Goal: Navigation & Orientation: Find specific page/section

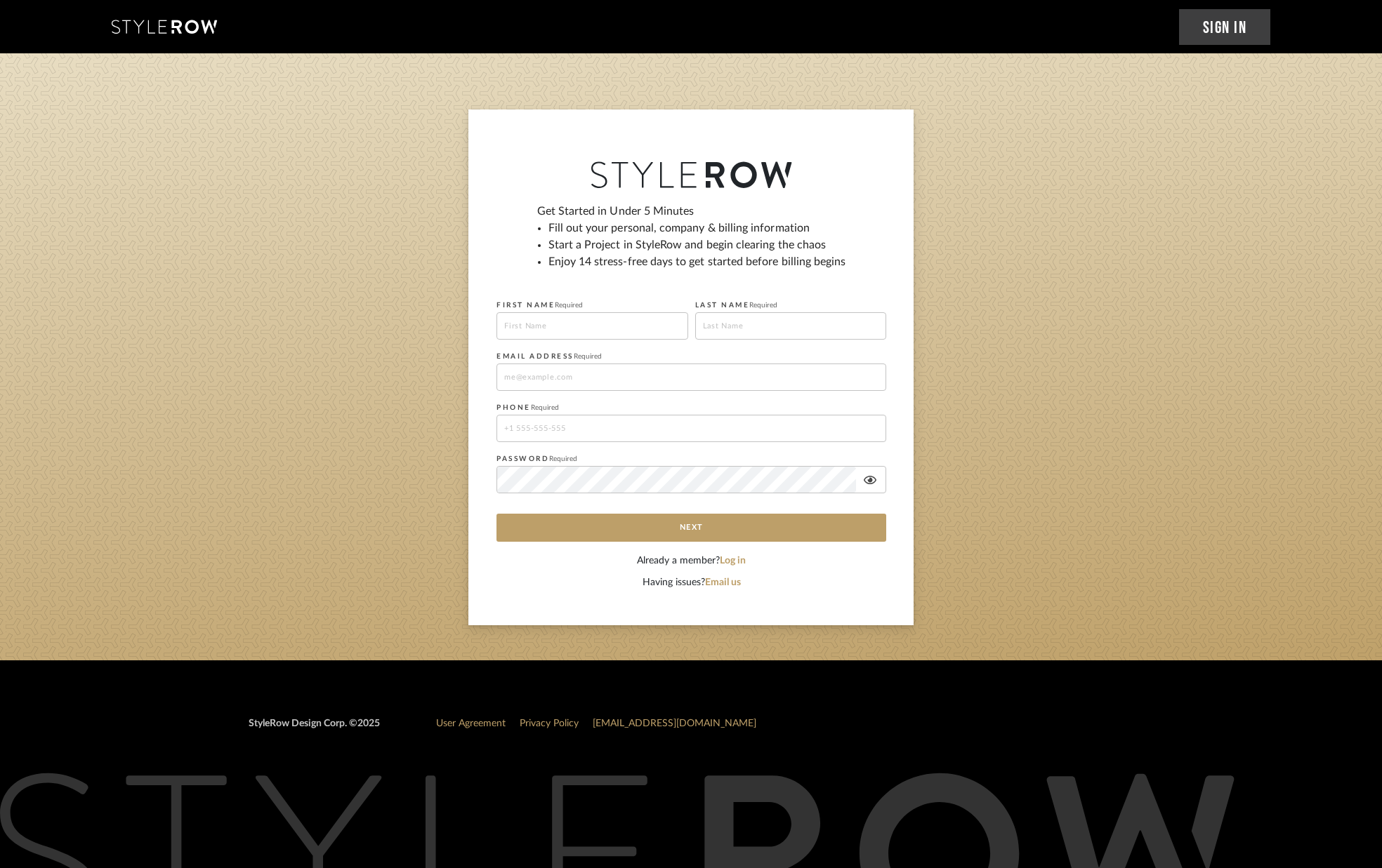
click at [1213, 29] on link "Sign In" at bounding box center [1225, 27] width 92 height 36
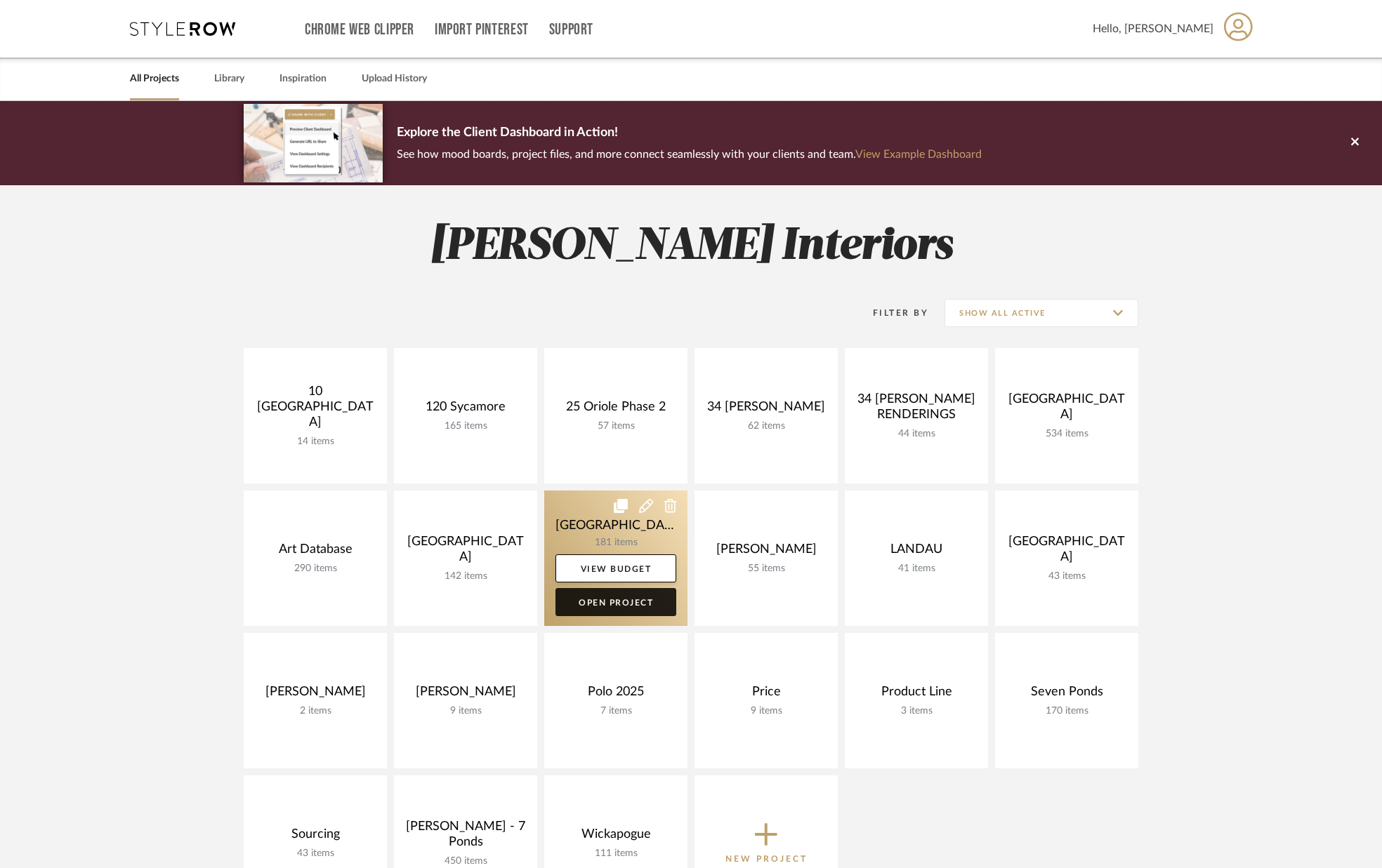
click at [595, 599] on link "Open Project" at bounding box center [615, 602] width 121 height 29
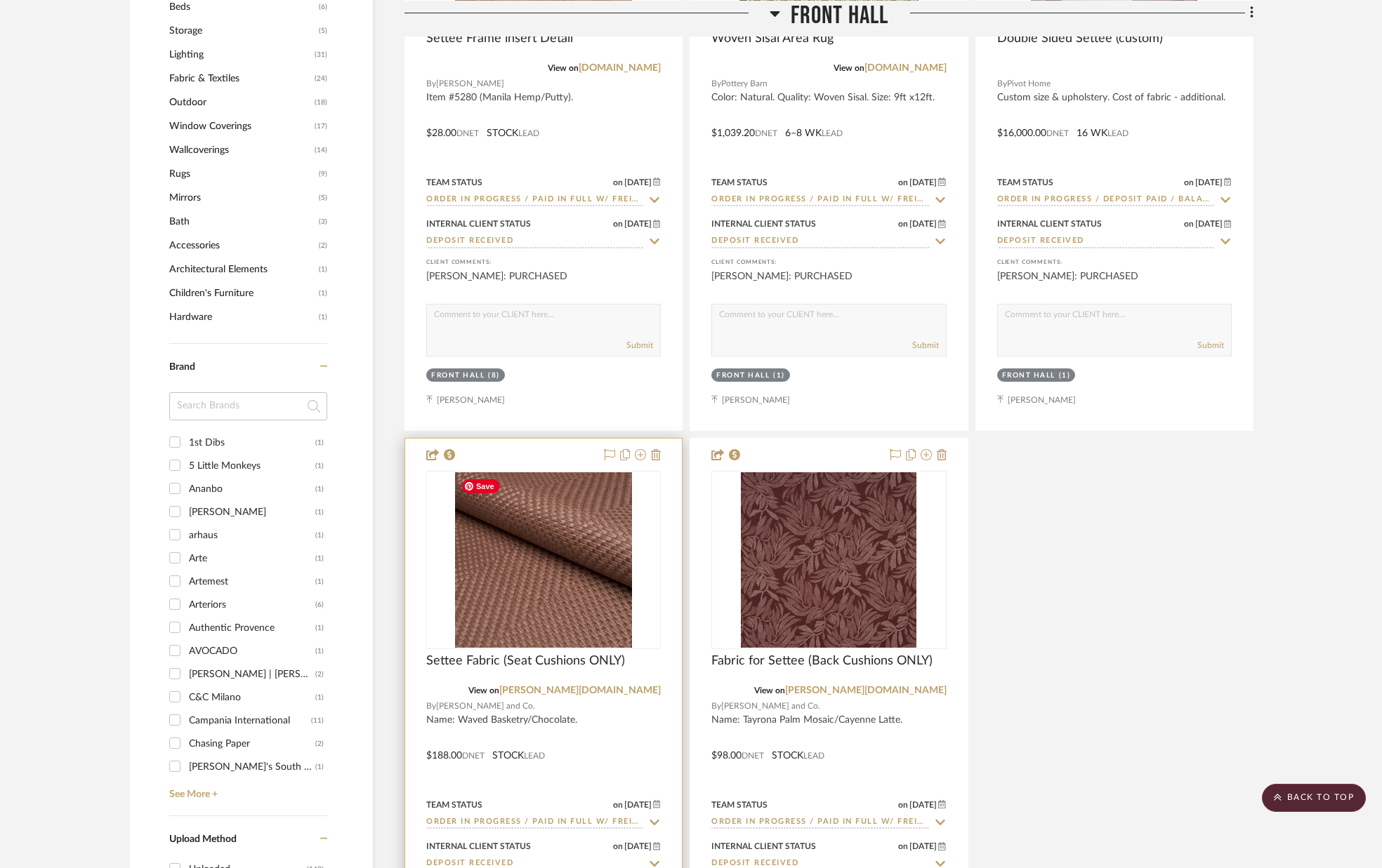
scroll to position [1193, 0]
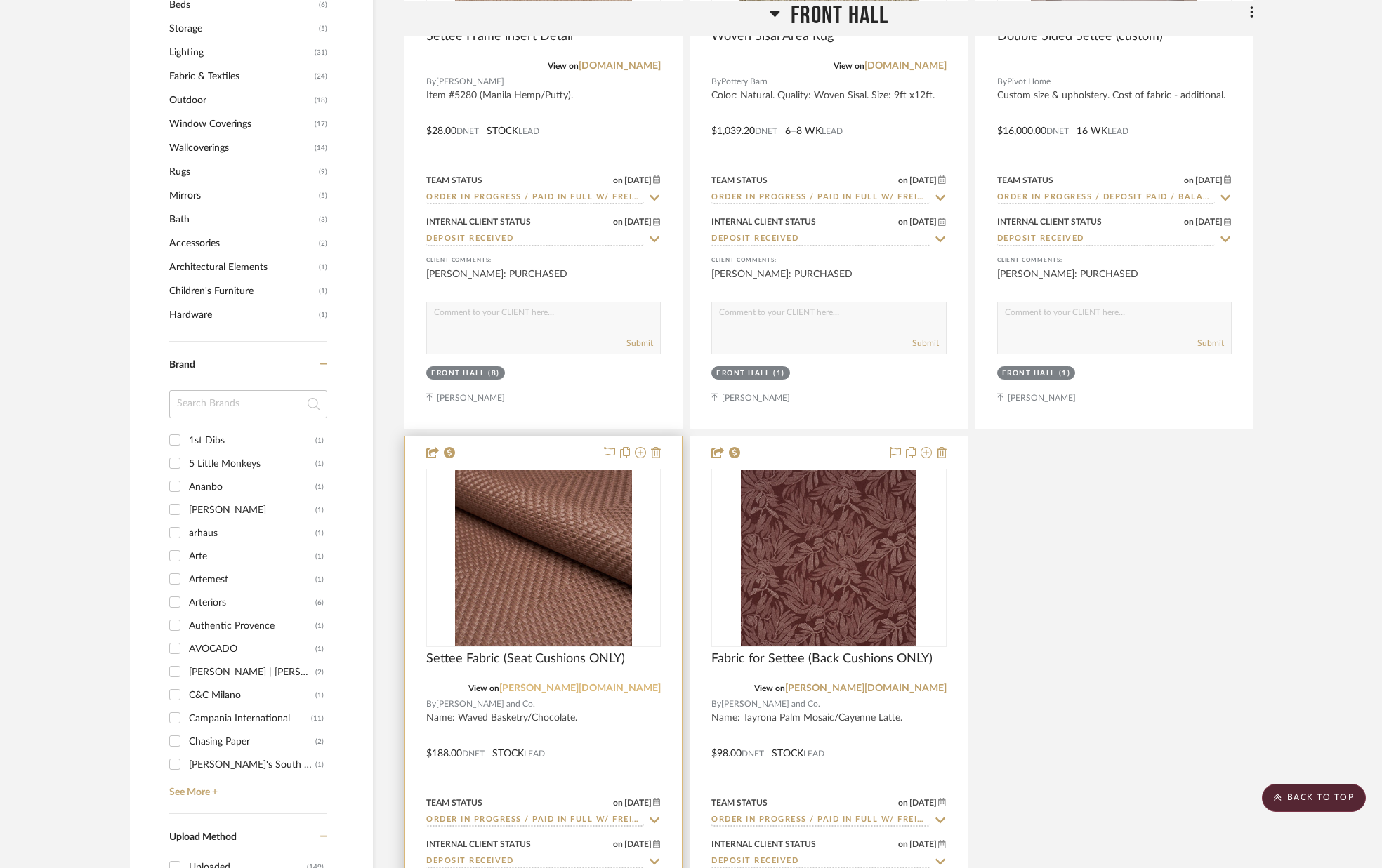
click at [630, 690] on link "schumacher.com" at bounding box center [579, 689] width 161 height 10
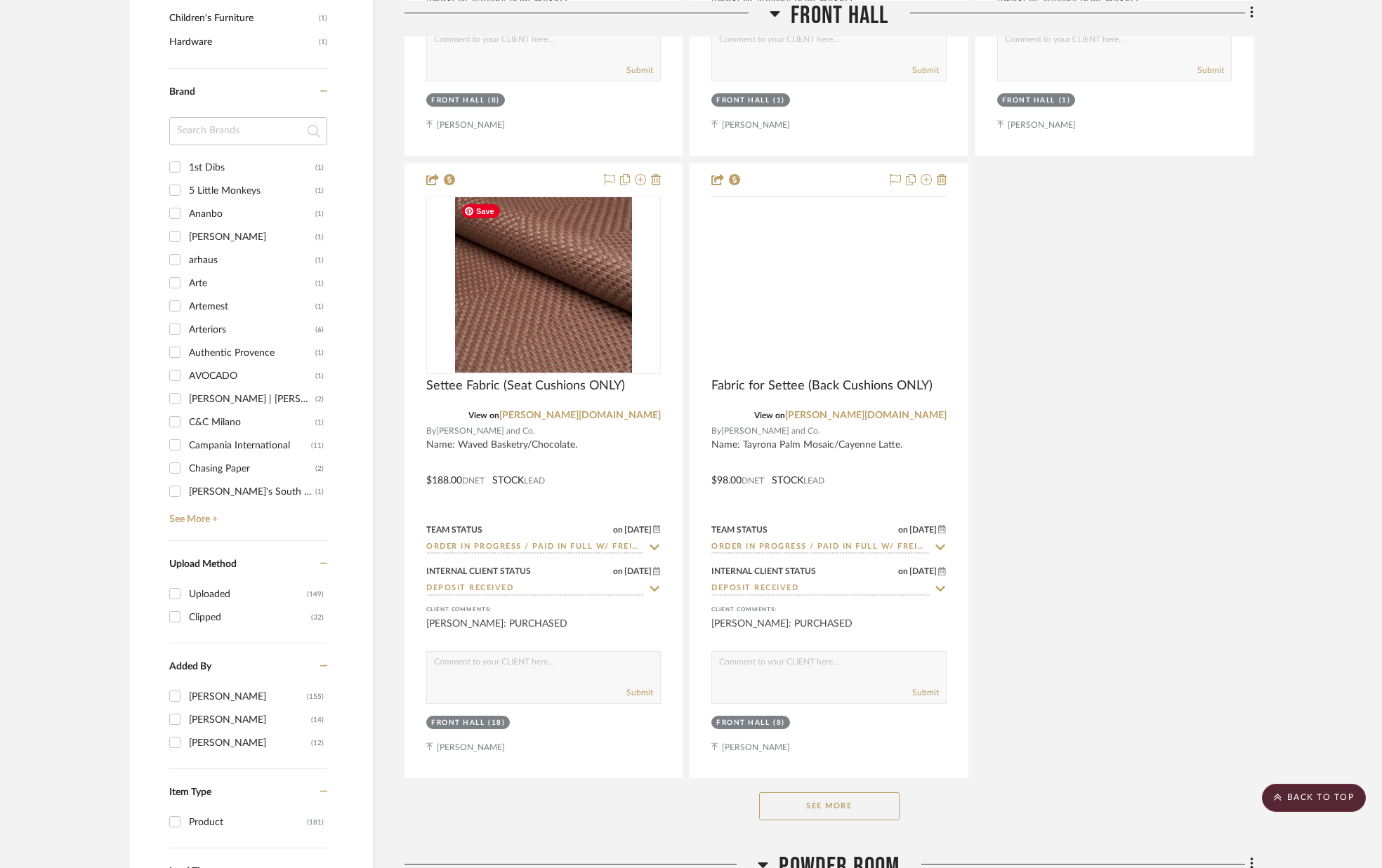
scroll to position [1466, 0]
